Goal: Transaction & Acquisition: Purchase product/service

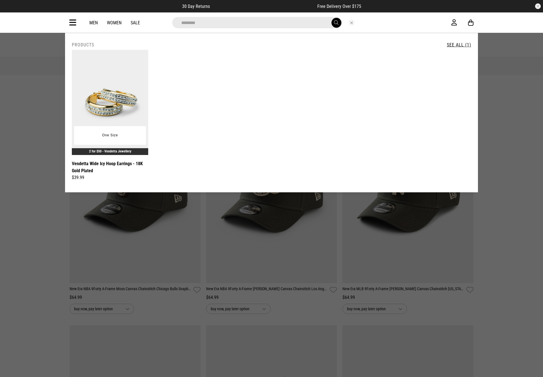
type input "********"
click at [111, 97] on img at bounding box center [110, 102] width 76 height 105
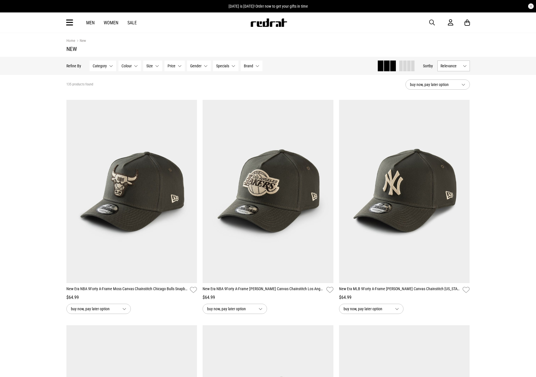
click at [431, 21] on span "button" at bounding box center [433, 22] width 6 height 7
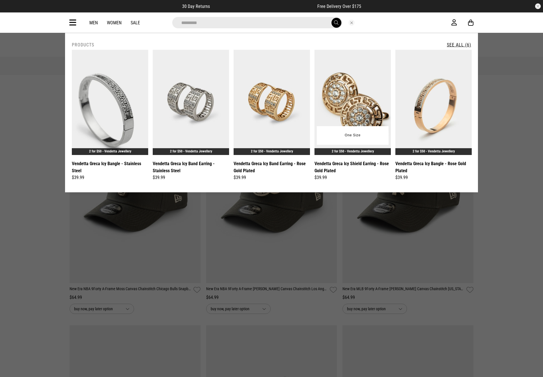
type input "*********"
click at [373, 87] on img at bounding box center [352, 102] width 76 height 105
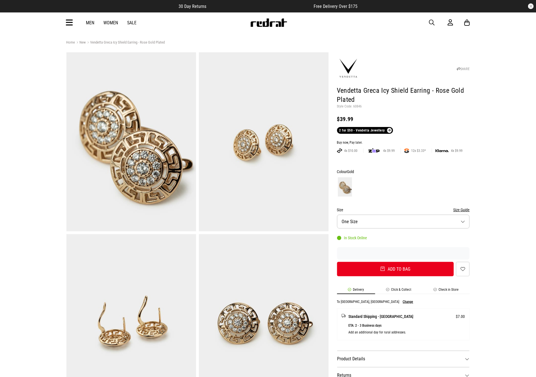
click at [430, 22] on span "button" at bounding box center [433, 22] width 6 height 7
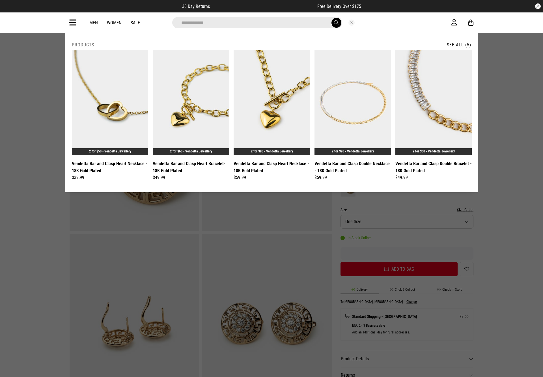
type input "**********"
click at [459, 43] on link "See All (5)" at bounding box center [459, 44] width 24 height 5
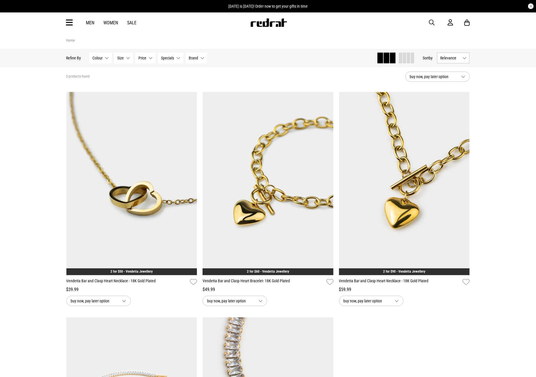
click at [536, 42] on html "[DATE] is [DATE]! Order now to get your gifts in time 30 Day Returns Free Deliv…" at bounding box center [268, 368] width 536 height 736
click at [432, 21] on span "button" at bounding box center [433, 22] width 6 height 7
click at [268, 23] on input "search" at bounding box center [254, 22] width 170 height 11
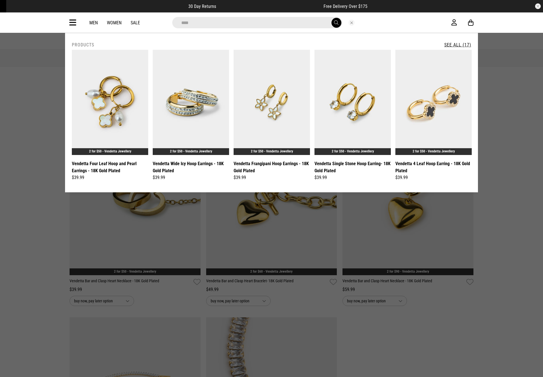
type input "****"
click at [462, 42] on link "See All (17)" at bounding box center [457, 44] width 27 height 5
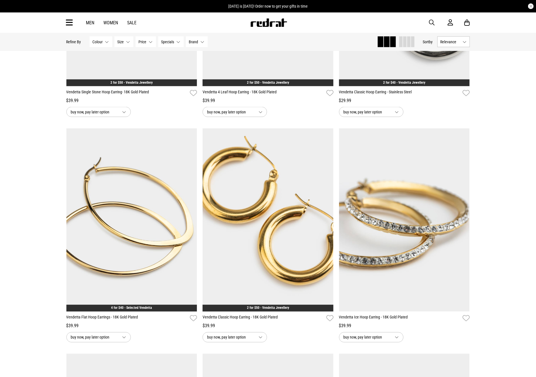
scroll to position [426, 0]
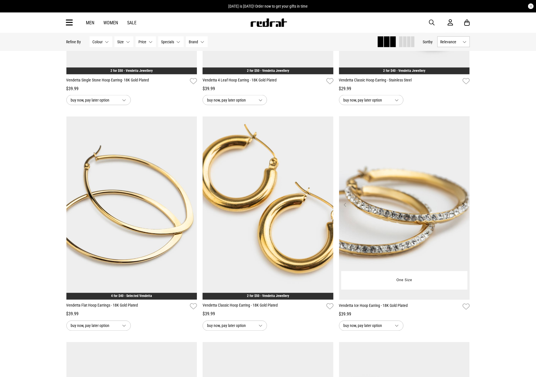
click at [404, 187] on img at bounding box center [404, 208] width 131 height 183
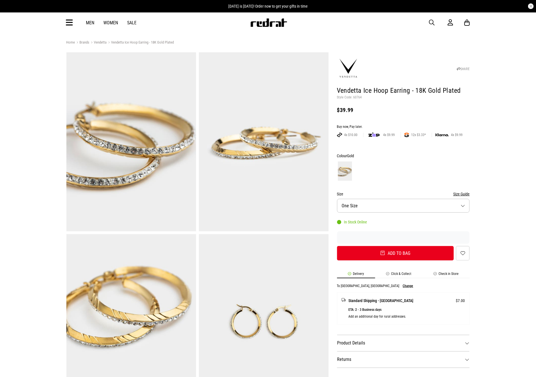
click at [433, 20] on span "button" at bounding box center [433, 22] width 6 height 7
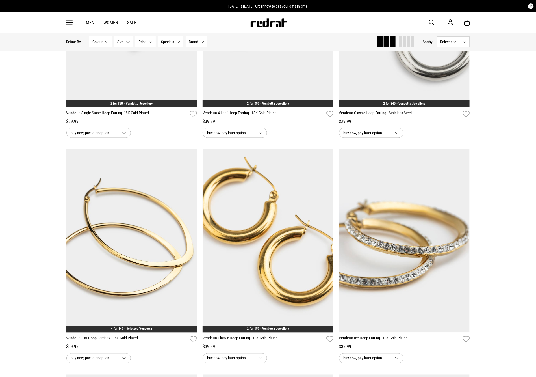
click at [430, 21] on span "button" at bounding box center [433, 22] width 6 height 7
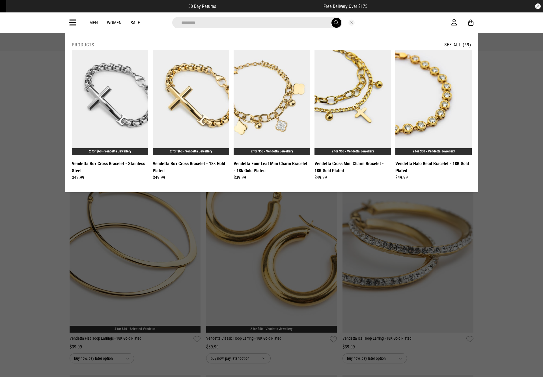
type input "********"
click at [462, 44] on link "See All (69)" at bounding box center [457, 44] width 27 height 5
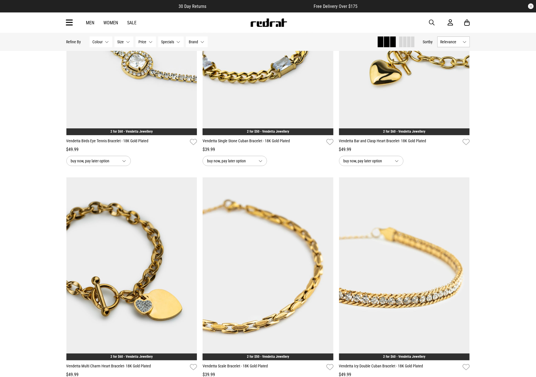
scroll to position [1046, 0]
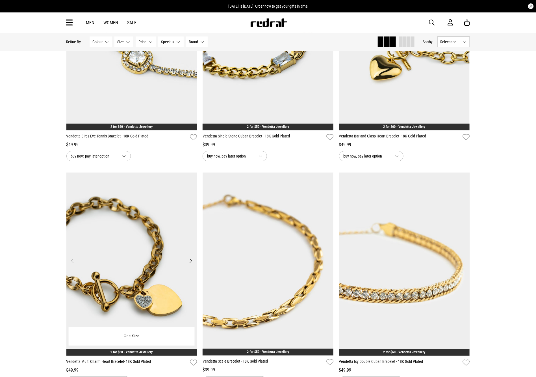
click at [128, 237] on img at bounding box center [131, 263] width 131 height 183
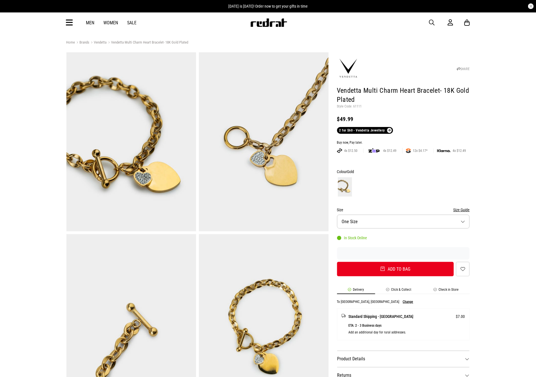
click at [434, 21] on span "button" at bounding box center [433, 22] width 6 height 7
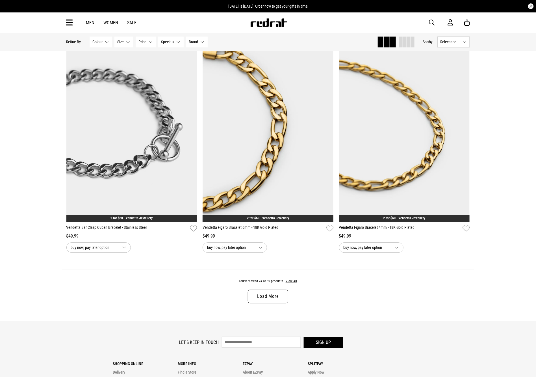
scroll to position [1744, 0]
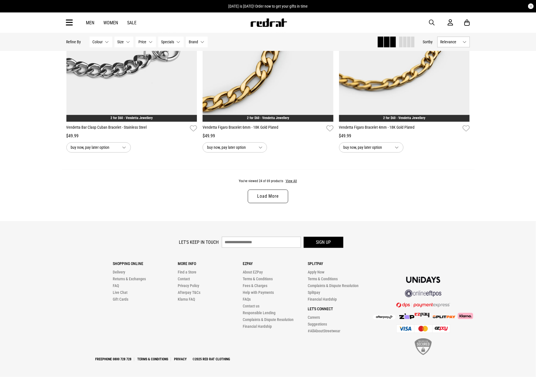
click at [271, 191] on link "Load More" at bounding box center [268, 196] width 40 height 14
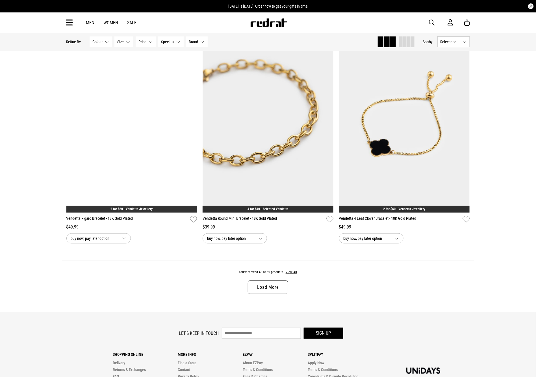
scroll to position [3454, 0]
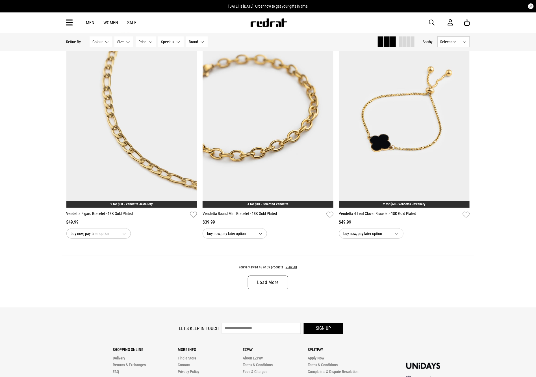
click at [271, 288] on link "Load More" at bounding box center [268, 283] width 40 height 14
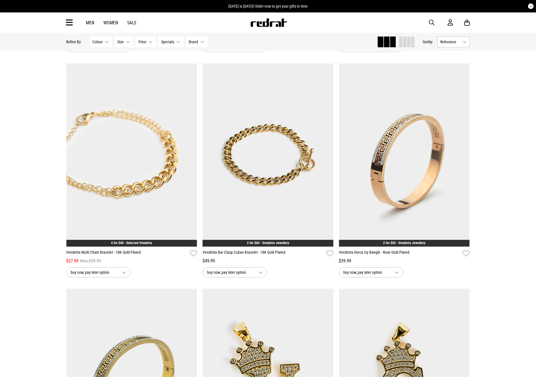
scroll to position [4110, 0]
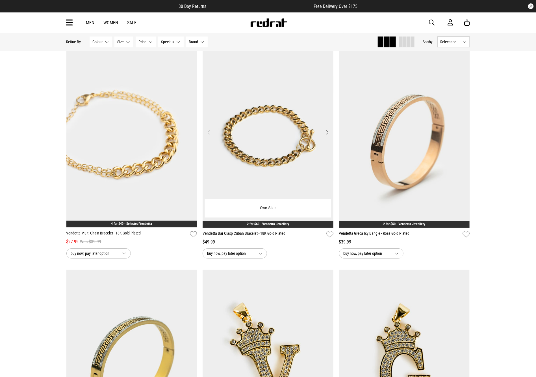
click at [284, 155] on img at bounding box center [268, 135] width 131 height 183
